Goal: Task Accomplishment & Management: Use online tool/utility

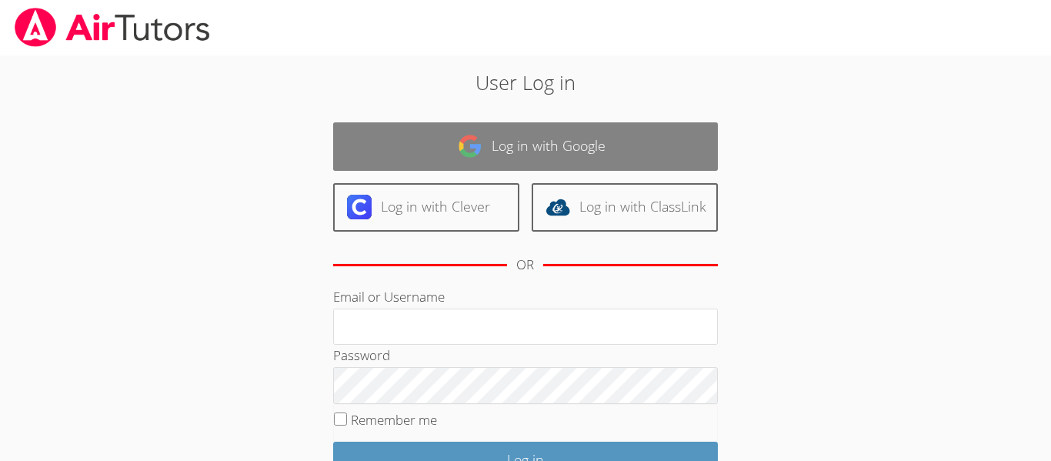
click at [413, 123] on link "Log in with Google" at bounding box center [525, 146] width 385 height 48
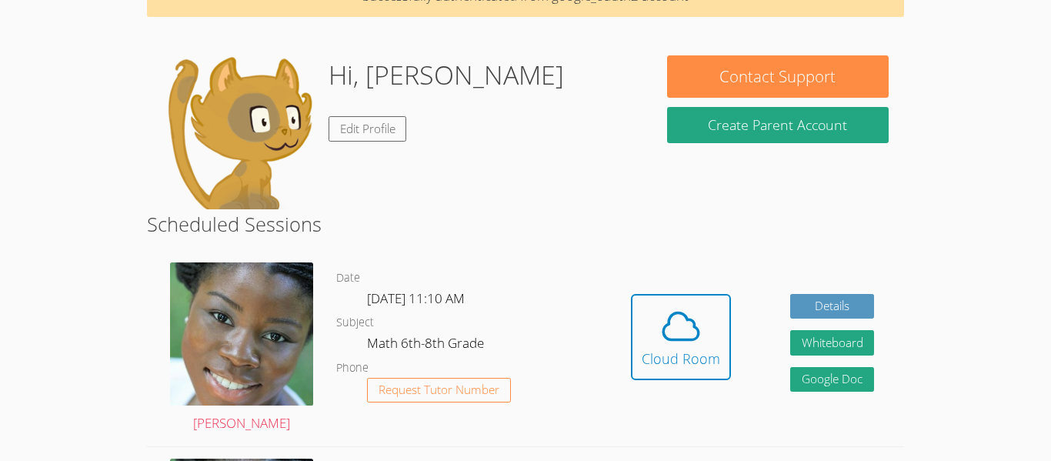
scroll to position [95, 0]
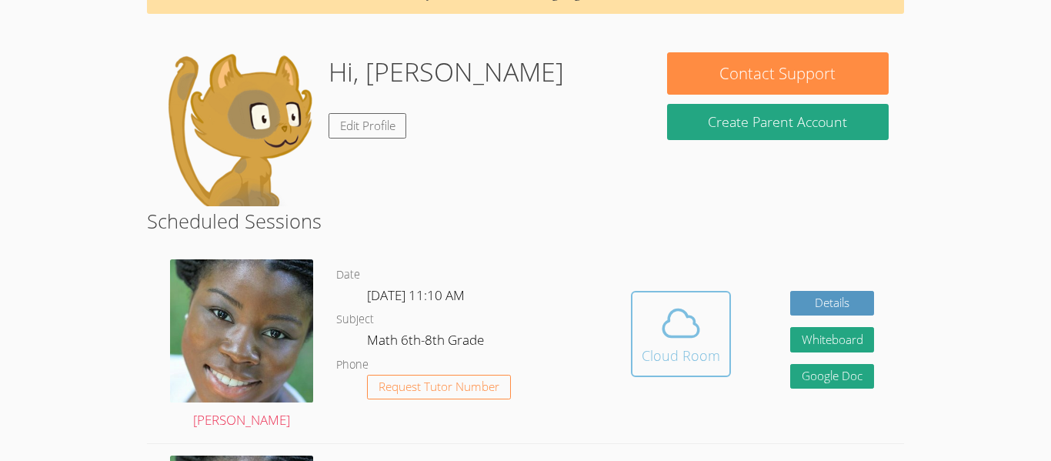
click at [697, 342] on icon at bounding box center [681, 323] width 43 height 43
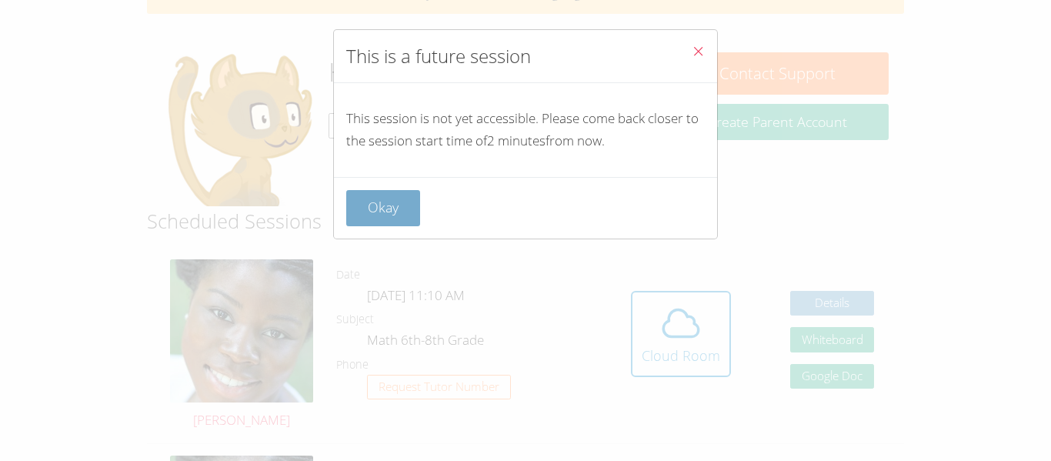
click at [402, 218] on button "Okay" at bounding box center [383, 208] width 74 height 36
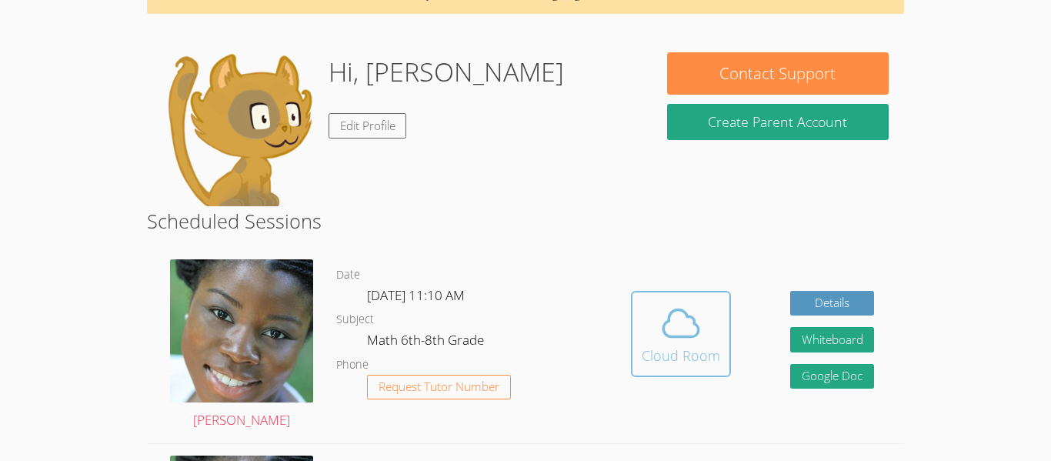
click at [646, 312] on span at bounding box center [681, 323] width 79 height 43
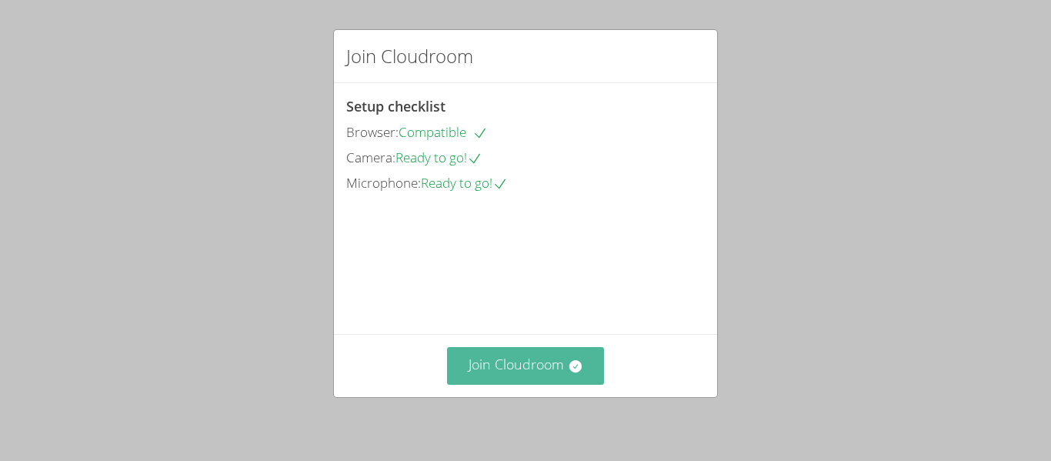
click at [562, 359] on button "Join Cloudroom" at bounding box center [526, 366] width 158 height 38
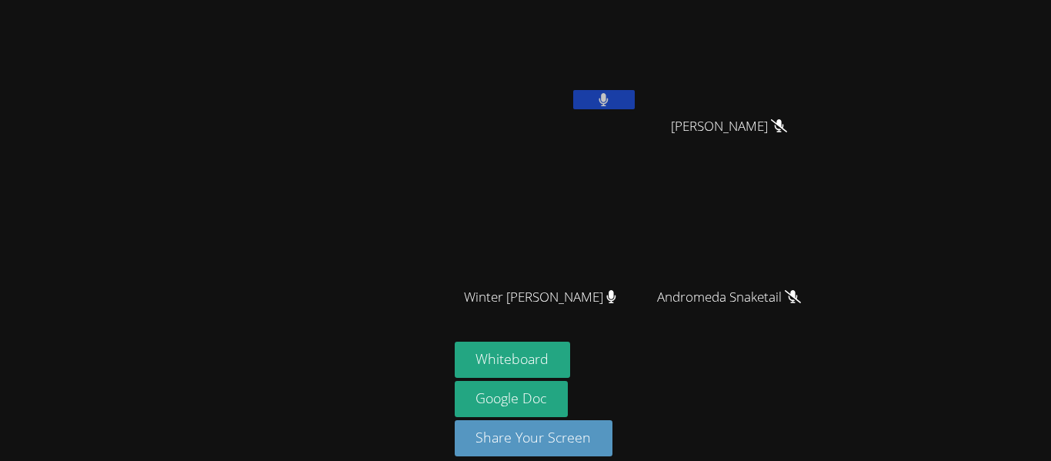
click at [592, 105] on button at bounding box center [604, 99] width 62 height 19
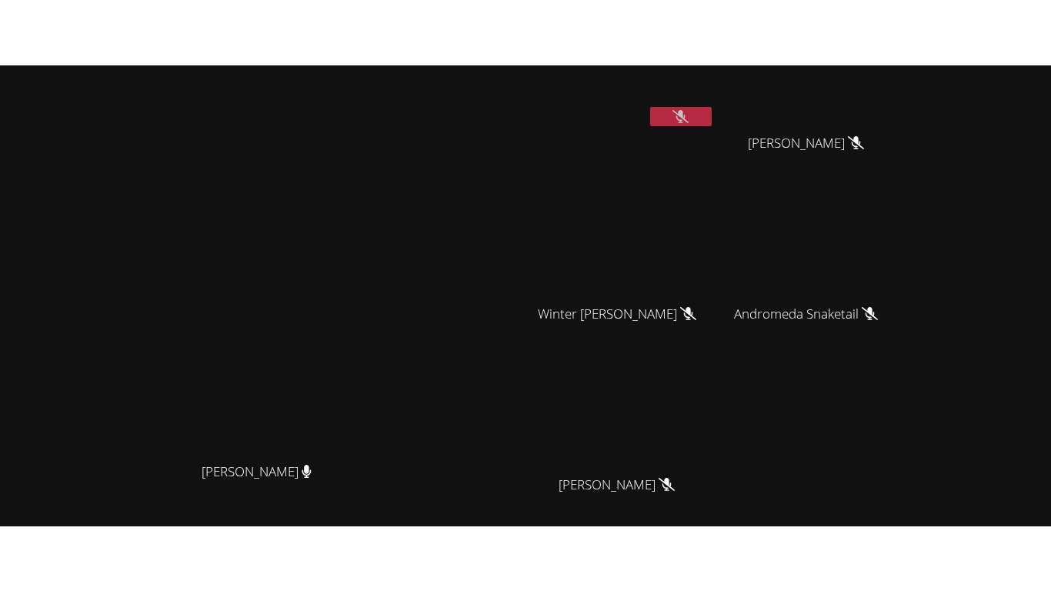
scroll to position [188, 0]
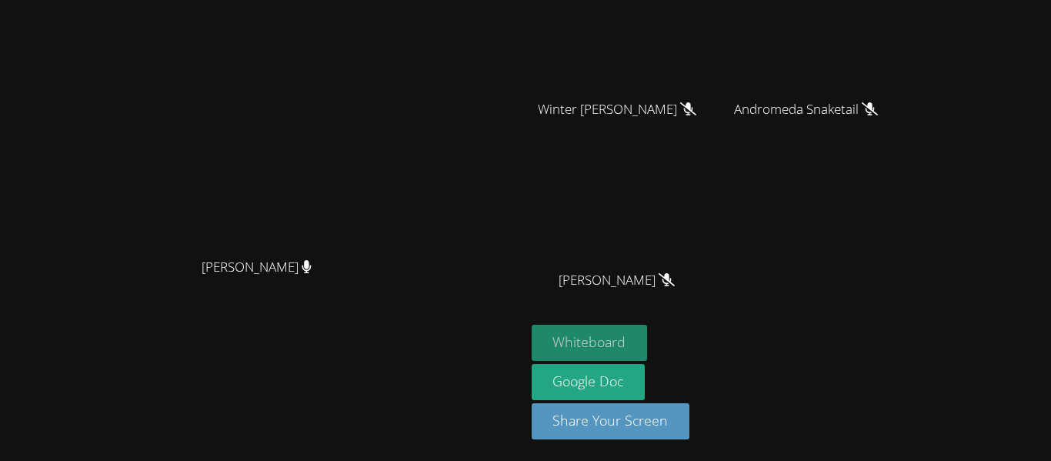
click at [648, 356] on button "Whiteboard" at bounding box center [590, 343] width 116 height 36
click at [459, 406] on div "Mykia Richards Mykia Richards" at bounding box center [262, 136] width 513 height 636
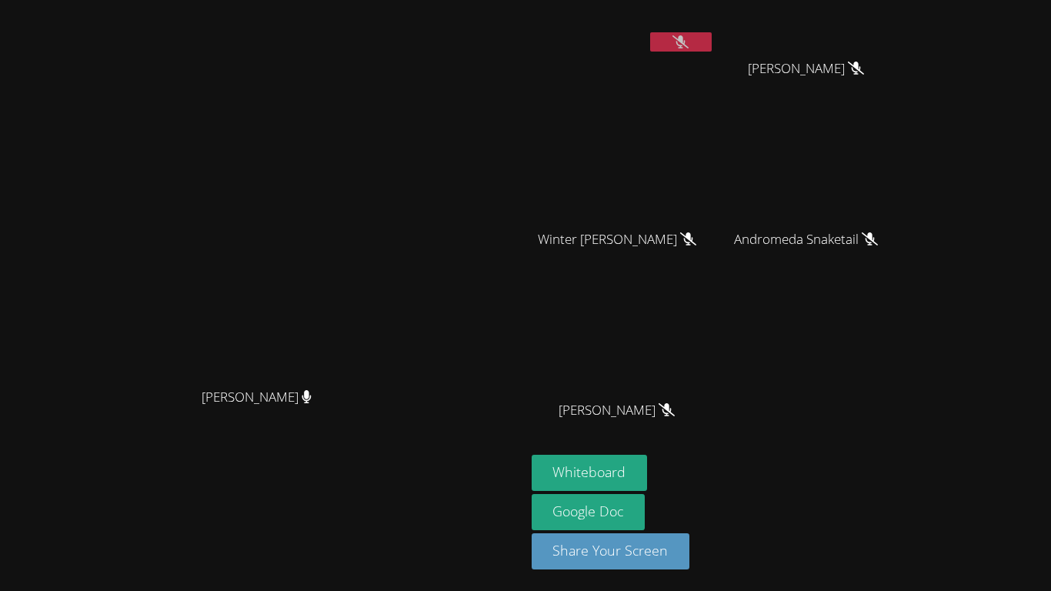
scroll to position [0, 0]
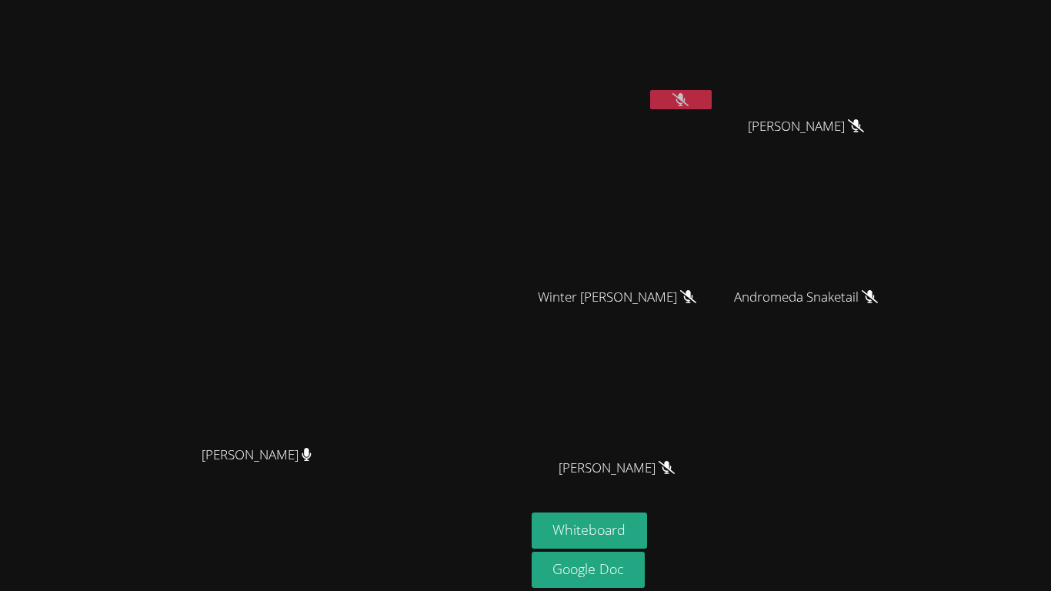
click at [689, 95] on icon at bounding box center [681, 99] width 16 height 13
click at [712, 99] on button at bounding box center [681, 99] width 62 height 19
click at [689, 105] on icon at bounding box center [681, 99] width 16 height 13
click at [712, 107] on button at bounding box center [681, 99] width 62 height 19
